Goal: Transaction & Acquisition: Subscribe to service/newsletter

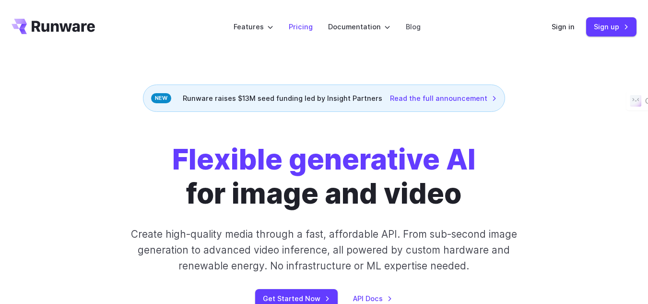
click at [297, 24] on link "Pricing" at bounding box center [301, 26] width 24 height 11
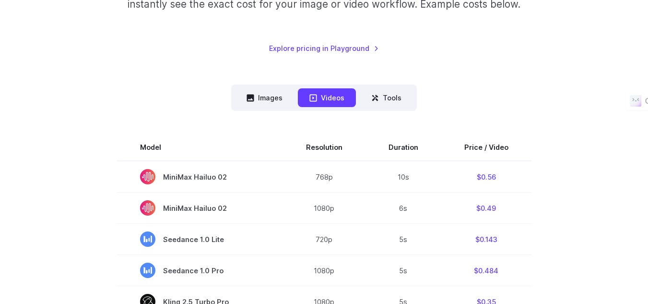
scroll to position [185, 0]
click at [259, 96] on button "Images" at bounding box center [264, 97] width 59 height 19
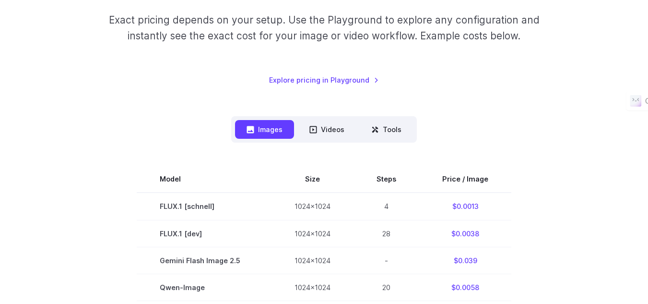
scroll to position [191, 0]
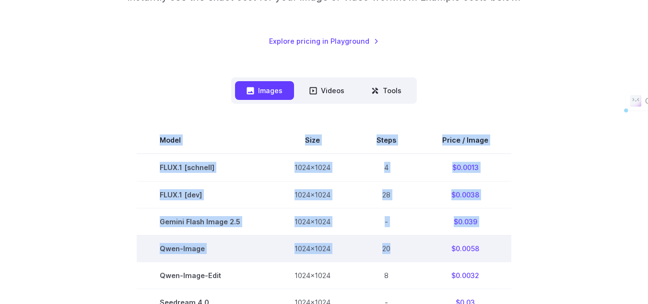
drag, startPoint x: 158, startPoint y: 142, endPoint x: 418, endPoint y: 253, distance: 282.7
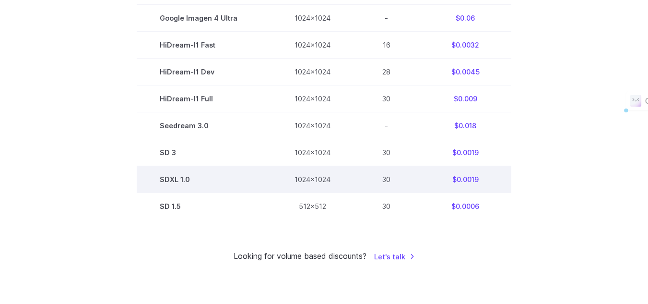
scroll to position [667, 0]
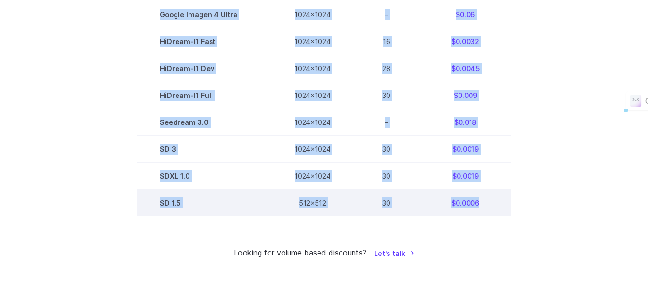
click at [483, 209] on td "$0.0006" at bounding box center [465, 202] width 92 height 27
copy tbody "Model Size Steps Price / Image FLUX.1 [schnell] 1024x1024 4 $0.0013 FLUX.1 [dev…"
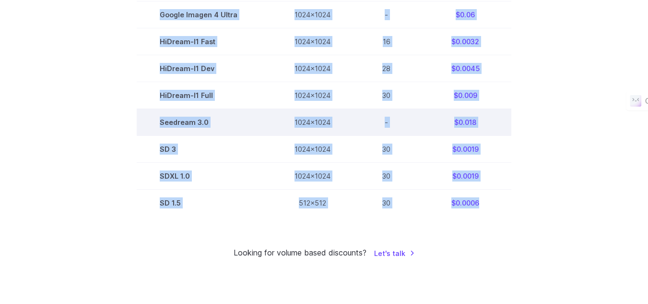
click at [284, 135] on td "1024x1024" at bounding box center [312, 122] width 82 height 27
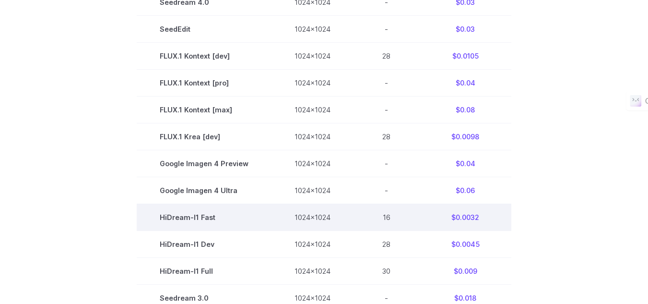
scroll to position [660, 0]
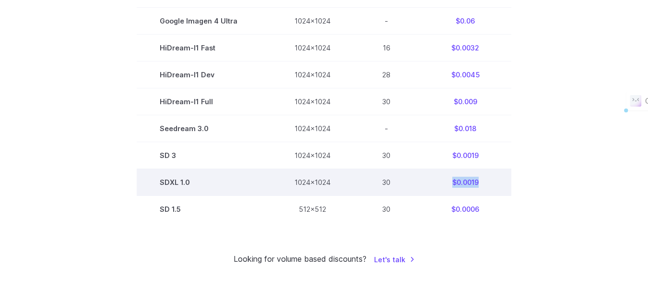
drag, startPoint x: 447, startPoint y: 185, endPoint x: 479, endPoint y: 180, distance: 31.5
click at [479, 180] on td "$0.0019" at bounding box center [465, 182] width 92 height 27
copy td "$0.0019"
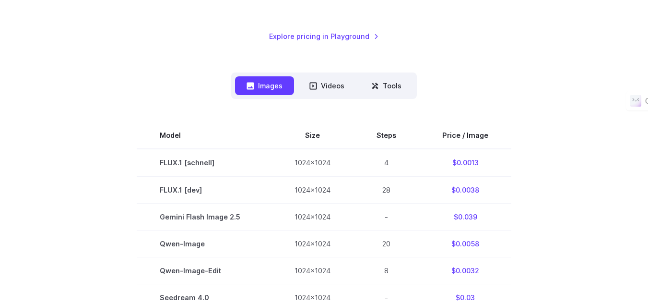
scroll to position [197, 0]
click at [394, 91] on button "Tools" at bounding box center [386, 85] width 53 height 19
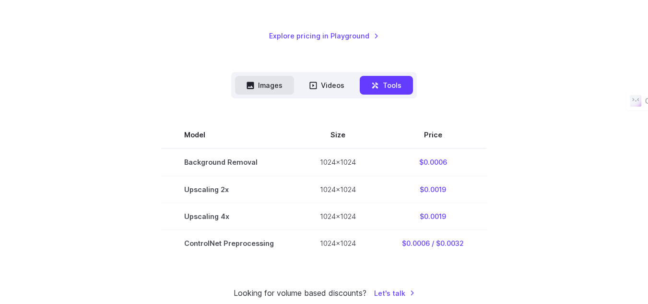
click at [289, 85] on button "Images" at bounding box center [264, 85] width 59 height 19
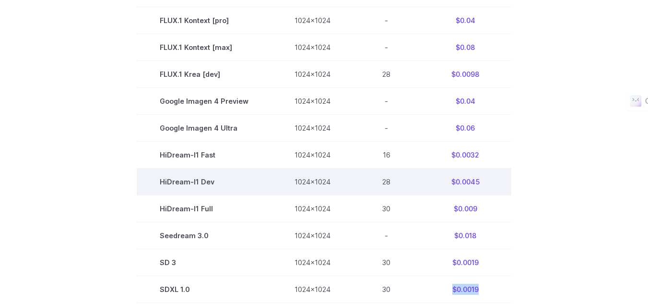
scroll to position [554, 0]
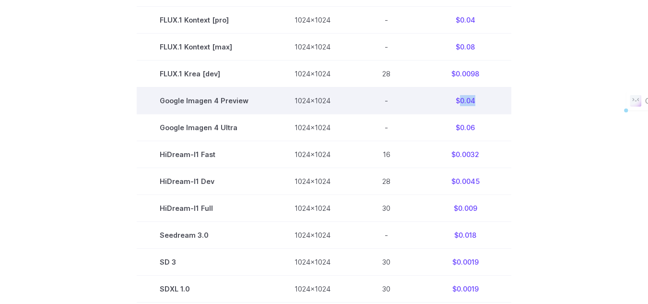
drag, startPoint x: 477, startPoint y: 101, endPoint x: 459, endPoint y: 102, distance: 17.7
click at [459, 102] on td "$0.04" at bounding box center [465, 100] width 92 height 27
copy td "0.04"
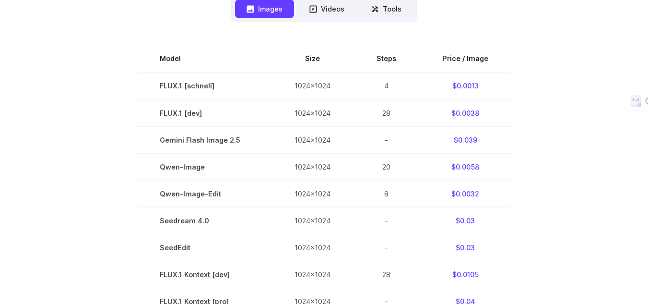
scroll to position [0, 0]
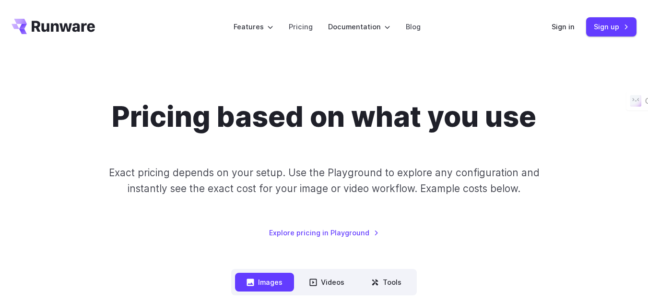
click at [302, 132] on h1 "Pricing based on what you use" at bounding box center [324, 117] width 424 height 34
click at [597, 21] on link "Sign up" at bounding box center [611, 26] width 50 height 19
